Goal: Task Accomplishment & Management: Use online tool/utility

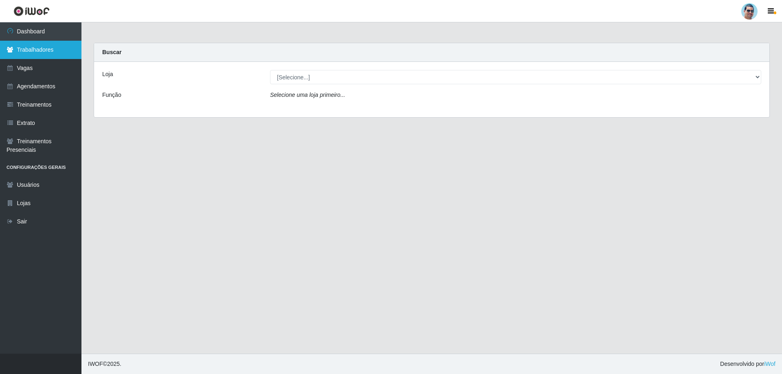
click at [47, 54] on link "Trabalhadores" at bounding box center [40, 50] width 81 height 18
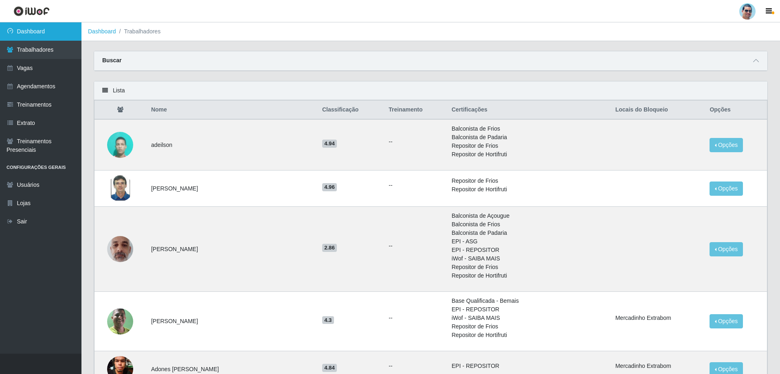
click at [30, 24] on link "Dashboard" at bounding box center [40, 31] width 81 height 18
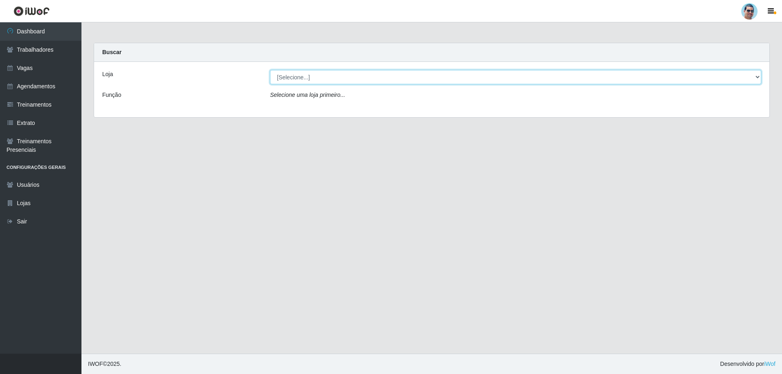
click at [348, 80] on select "[Selecione...] Mercadinho Extrabom" at bounding box center [515, 77] width 491 height 14
select select "175"
click at [270, 70] on select "[Selecione...] Mercadinho Extrabom" at bounding box center [515, 77] width 491 height 14
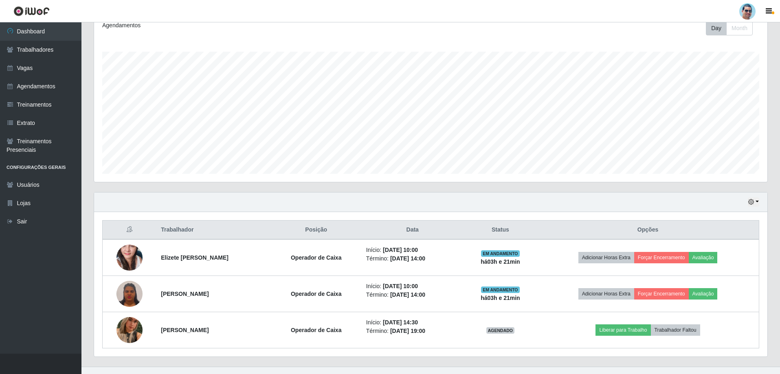
scroll to position [130, 0]
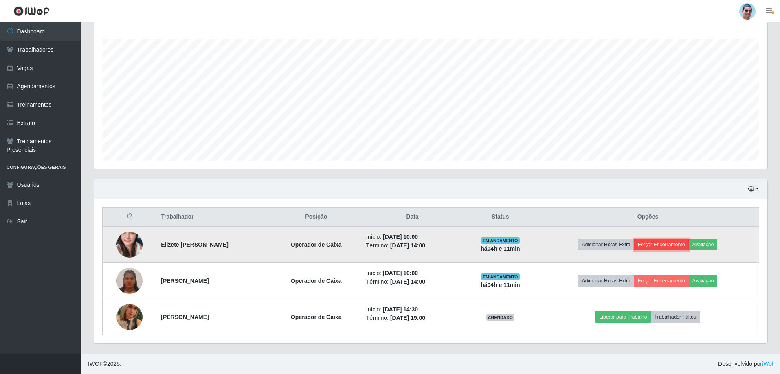
click at [674, 247] on button "Forçar Encerramento" at bounding box center [661, 244] width 55 height 11
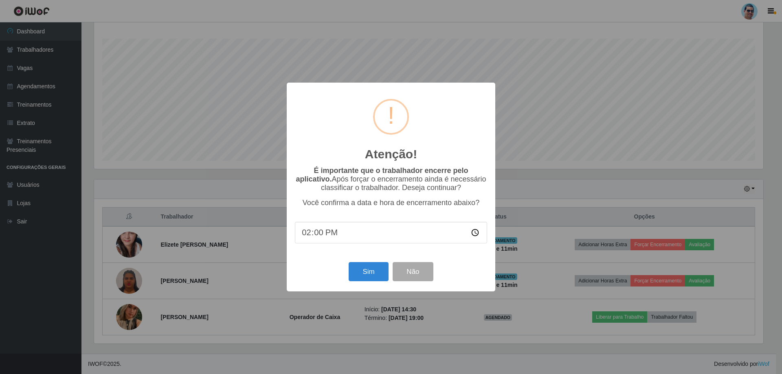
type input "14:05"
click at [368, 275] on button "Sim" at bounding box center [369, 271] width 40 height 19
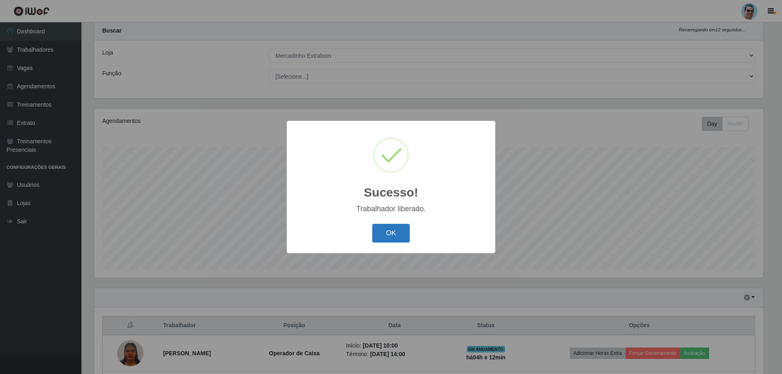
click at [387, 236] on button "OK" at bounding box center [391, 233] width 38 height 19
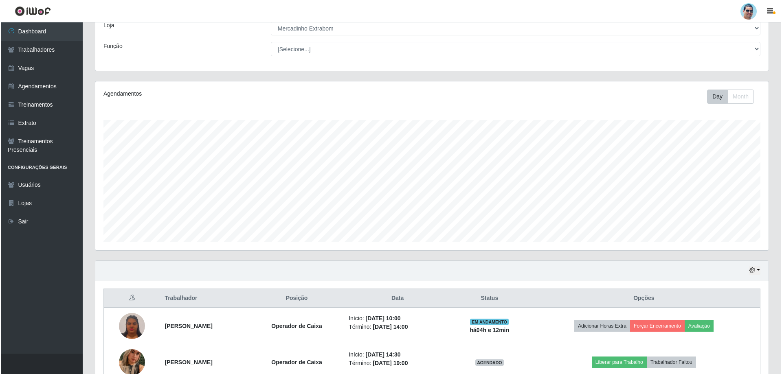
scroll to position [62, 0]
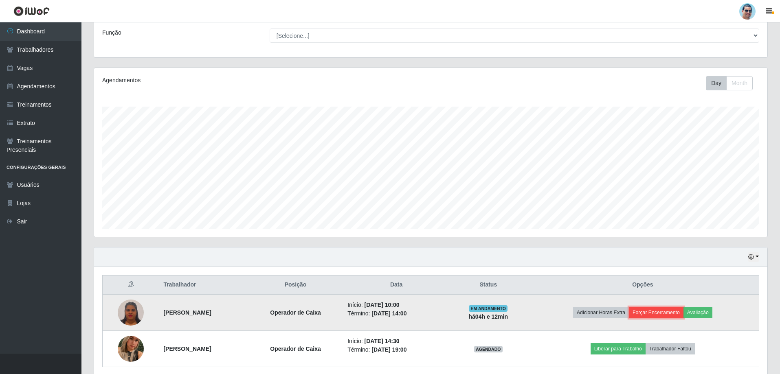
click at [666, 315] on button "Forçar Encerramento" at bounding box center [656, 312] width 55 height 11
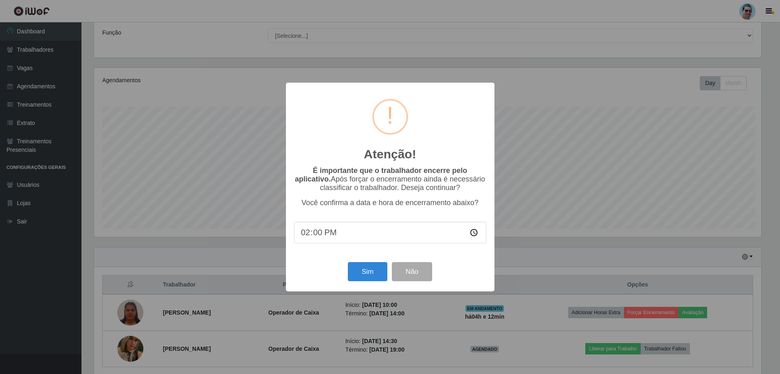
scroll to position [169, 669]
type input "14:10"
click at [359, 269] on button "Sim" at bounding box center [369, 271] width 40 height 19
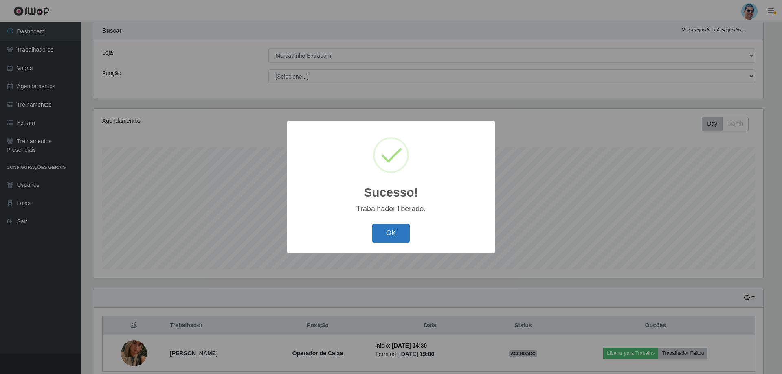
click at [390, 238] on button "OK" at bounding box center [391, 233] width 38 height 19
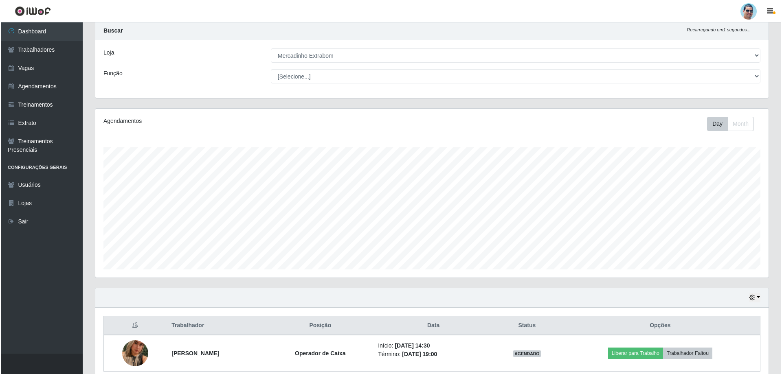
scroll to position [58, 0]
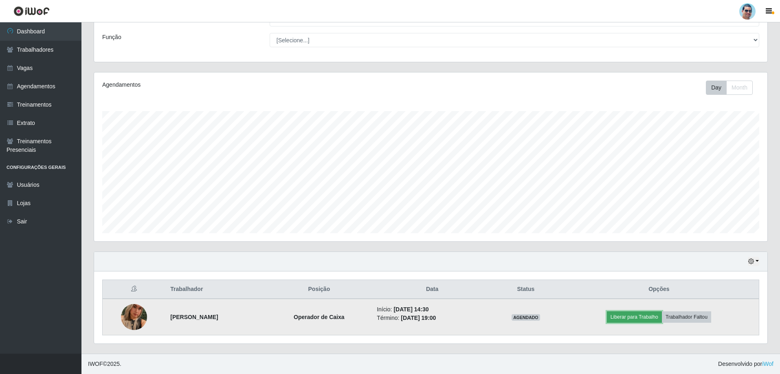
click at [650, 316] on button "Liberar para Trabalho" at bounding box center [634, 317] width 55 height 11
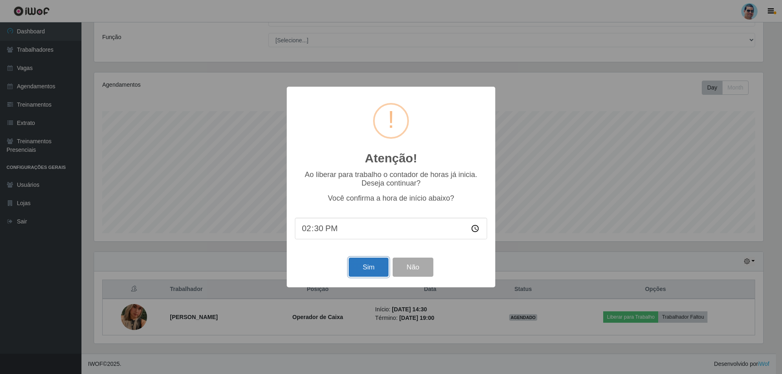
click at [374, 266] on button "Sim" at bounding box center [369, 267] width 40 height 19
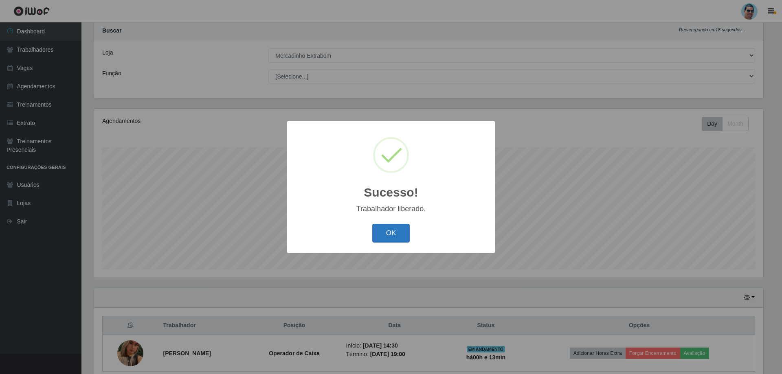
click at [392, 240] on button "OK" at bounding box center [391, 233] width 38 height 19
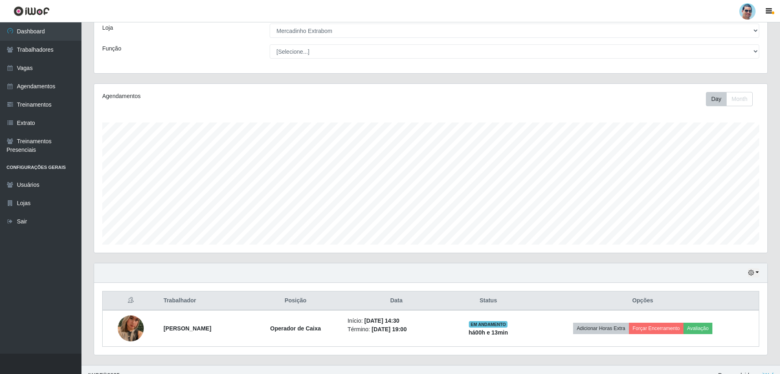
scroll to position [58, 0]
